Goal: Transaction & Acquisition: Purchase product/service

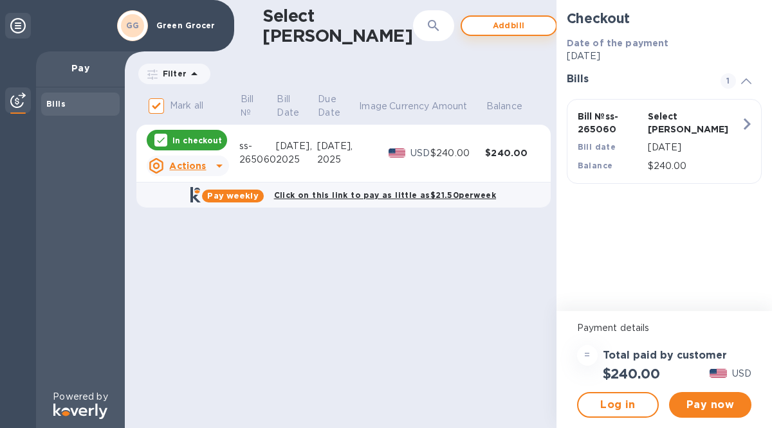
click at [472, 22] on span "Add bill" at bounding box center [508, 25] width 73 height 15
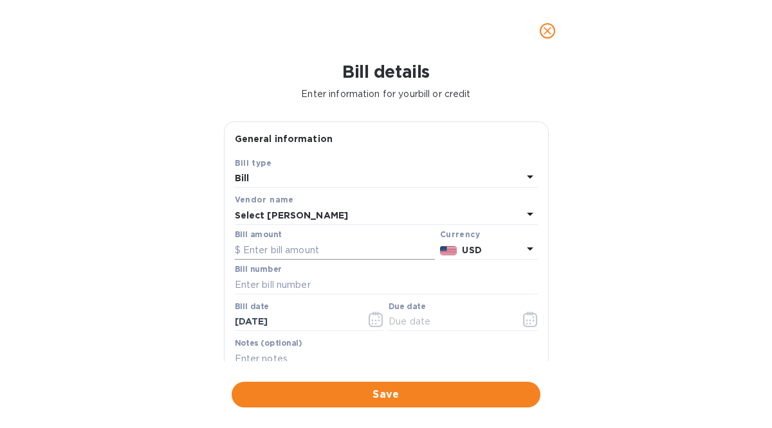
click at [273, 242] on input "text" at bounding box center [335, 249] width 200 height 19
type input "673.20"
click at [266, 286] on input "text" at bounding box center [386, 284] width 303 height 19
type input "ss-264992"
click at [375, 323] on icon "button" at bounding box center [376, 324] width 2 height 2
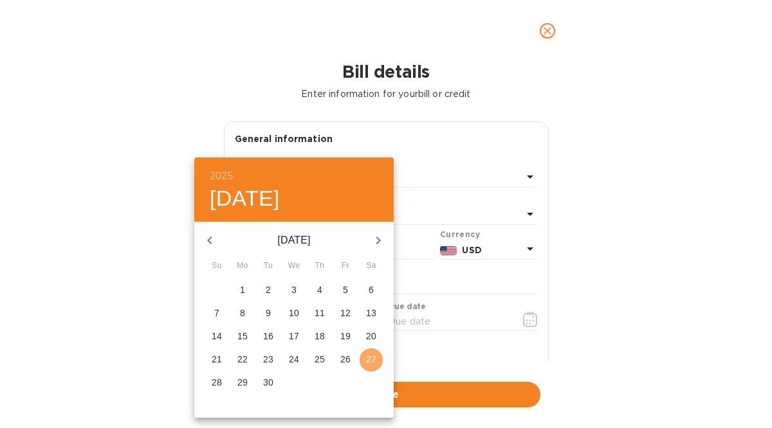
click at [374, 354] on p "27" at bounding box center [371, 359] width 10 height 13
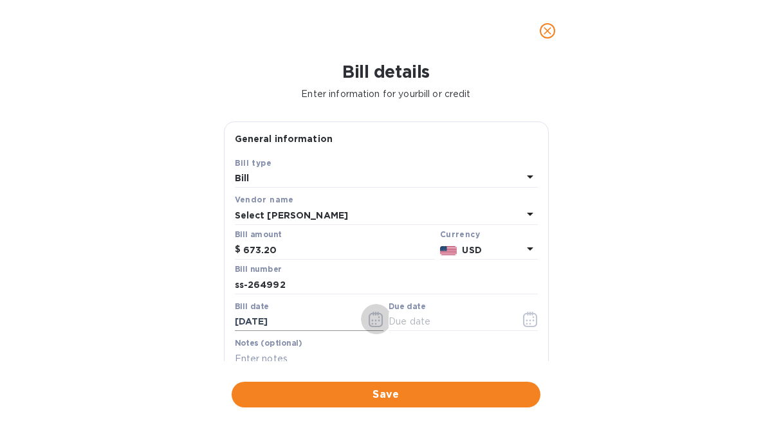
click at [372, 321] on icon "button" at bounding box center [375, 319] width 15 height 15
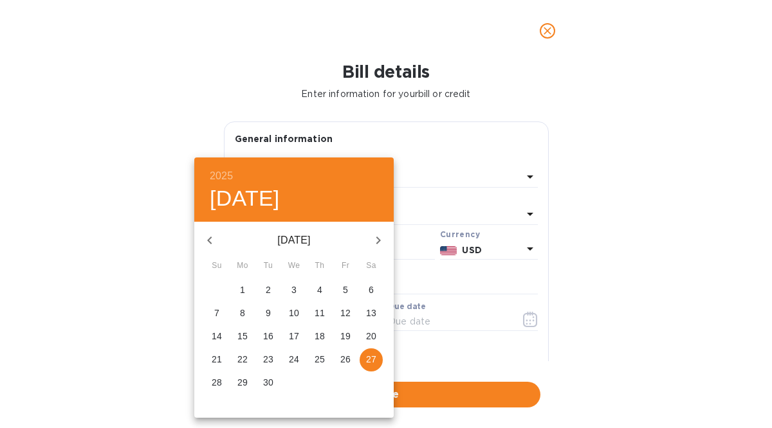
click at [369, 365] on p "27" at bounding box center [371, 359] width 10 height 13
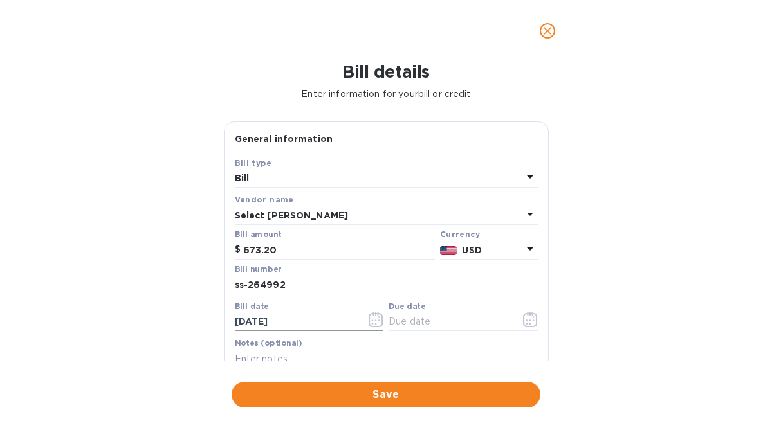
click at [376, 322] on icon "button" at bounding box center [375, 319] width 15 height 15
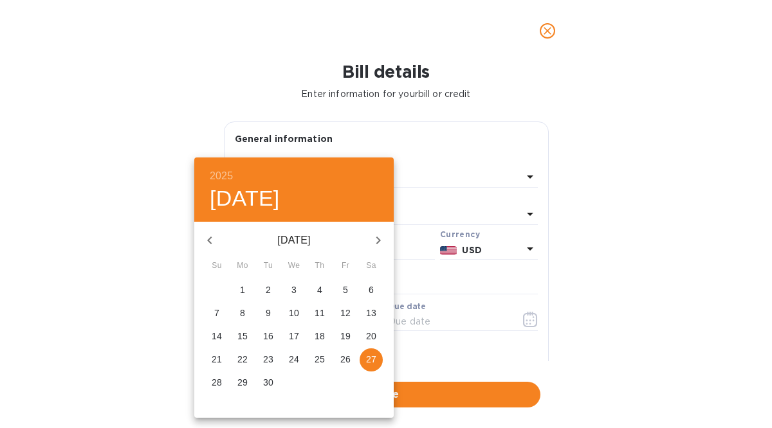
click at [211, 237] on icon "button" at bounding box center [209, 241] width 5 height 8
click at [315, 382] on p "28" at bounding box center [319, 382] width 10 height 13
type input "[DATE]"
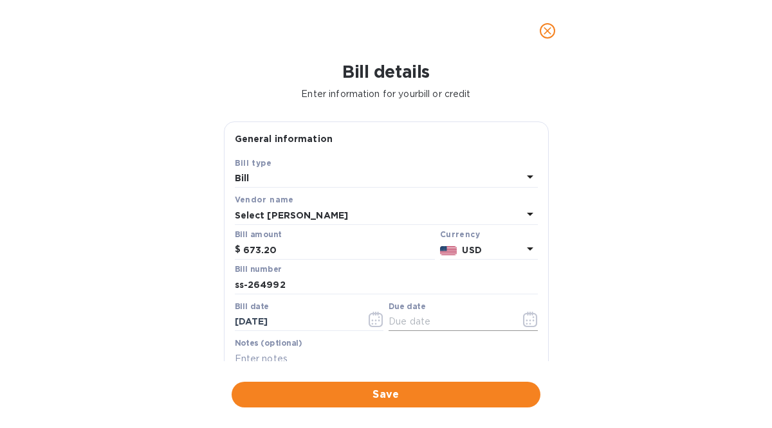
click at [406, 326] on input "text" at bounding box center [449, 322] width 122 height 19
click at [525, 316] on icon "button" at bounding box center [530, 319] width 15 height 15
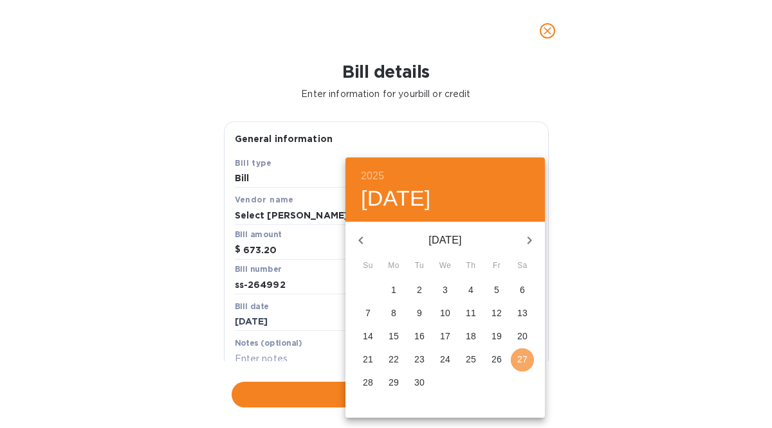
click at [521, 356] on p "27" at bounding box center [522, 359] width 10 height 13
type input "[DATE]"
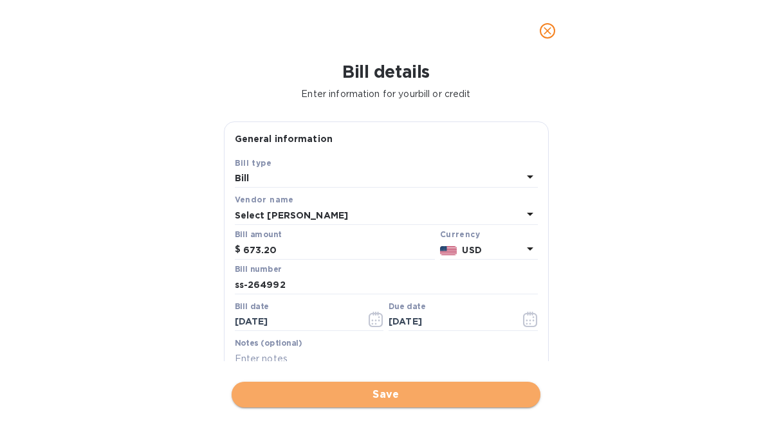
click at [402, 395] on span "Save" at bounding box center [386, 394] width 288 height 15
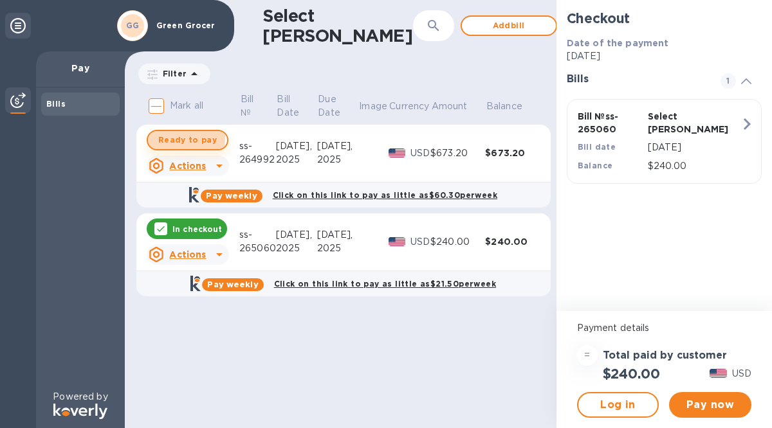
click at [164, 138] on span "Ready to pay" at bounding box center [187, 139] width 59 height 15
checkbox input "true"
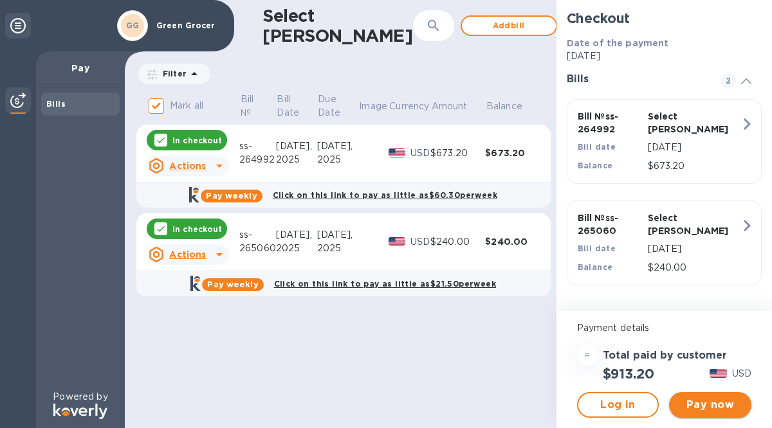
click at [699, 401] on span "Pay now" at bounding box center [710, 404] width 62 height 15
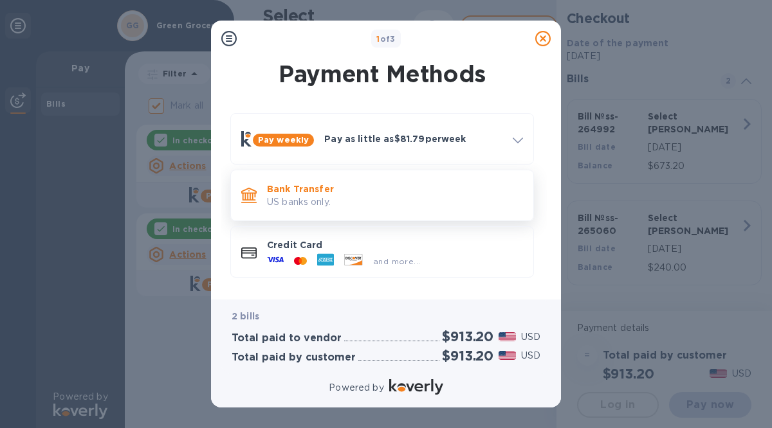
click at [306, 197] on p "US banks only." at bounding box center [395, 202] width 256 height 14
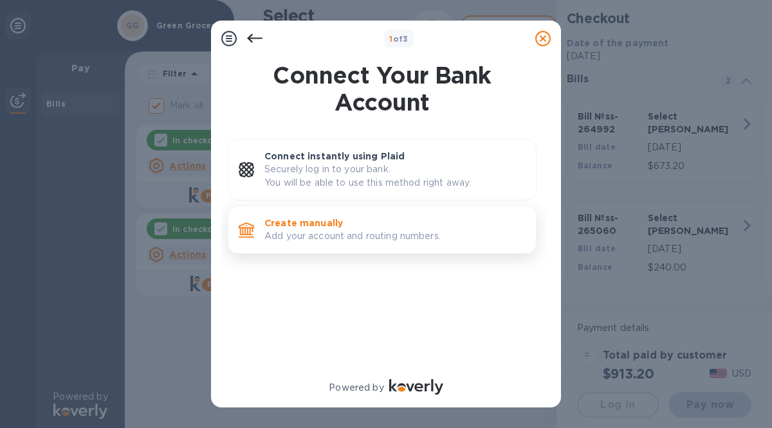
click at [302, 228] on p "Create manually" at bounding box center [394, 223] width 261 height 13
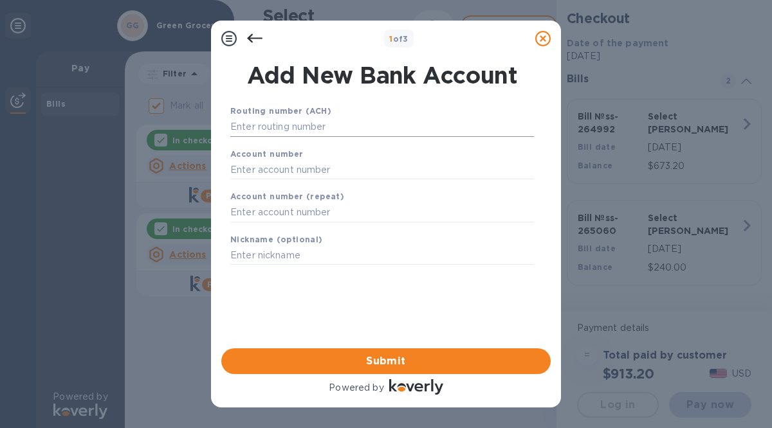
click at [246, 125] on input "text" at bounding box center [381, 127] width 303 height 19
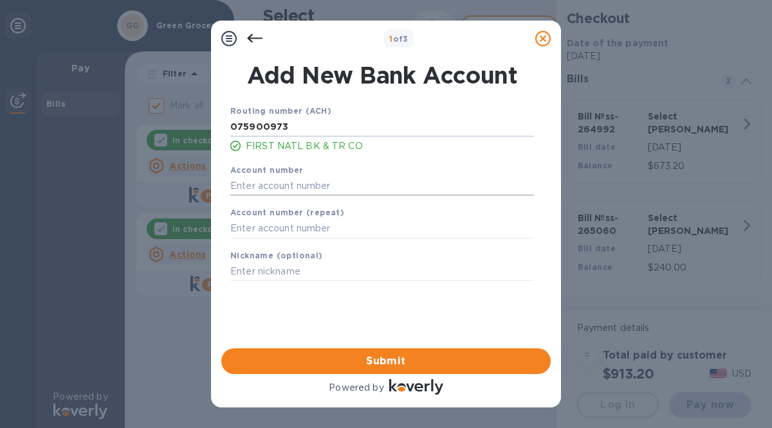
type input "075900973"
click at [237, 183] on input "text" at bounding box center [381, 185] width 303 height 19
type input "30172049"
click at [239, 226] on input "text" at bounding box center [381, 228] width 303 height 19
type input "30172049"
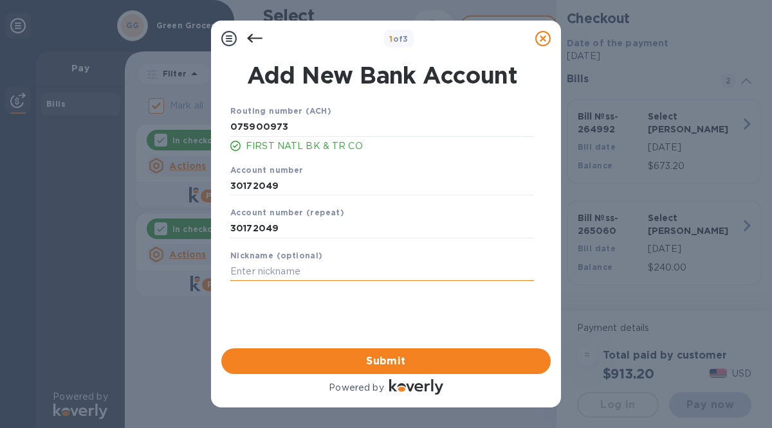
click at [243, 276] on input "text" at bounding box center [381, 271] width 303 height 19
click at [329, 363] on span "Submit" at bounding box center [385, 361] width 309 height 15
